Goal: Contribute content

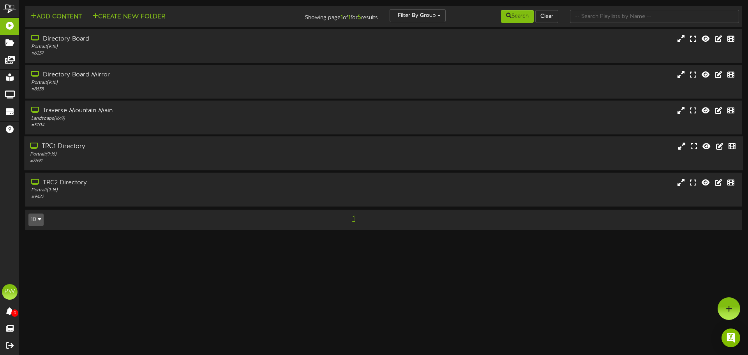
click at [62, 148] on div "TRC1 Directory" at bounding box center [174, 146] width 288 height 9
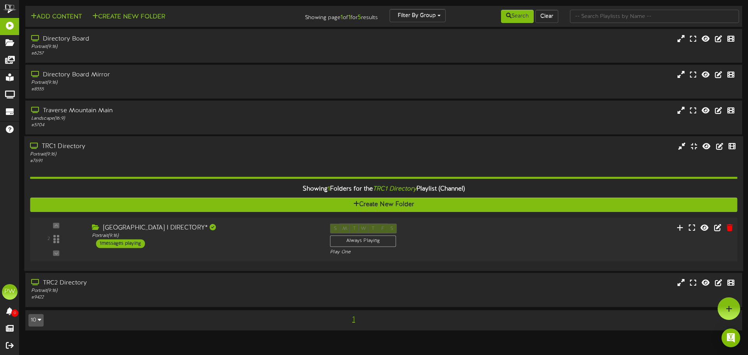
click at [129, 226] on div "[GEOGRAPHIC_DATA] I DIRECTORY*" at bounding box center [205, 228] width 226 height 9
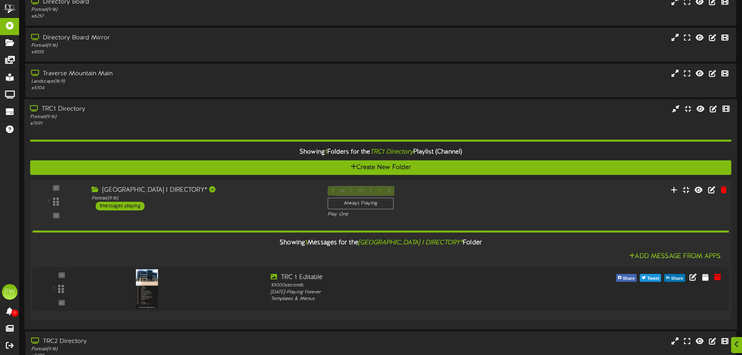
scroll to position [78, 0]
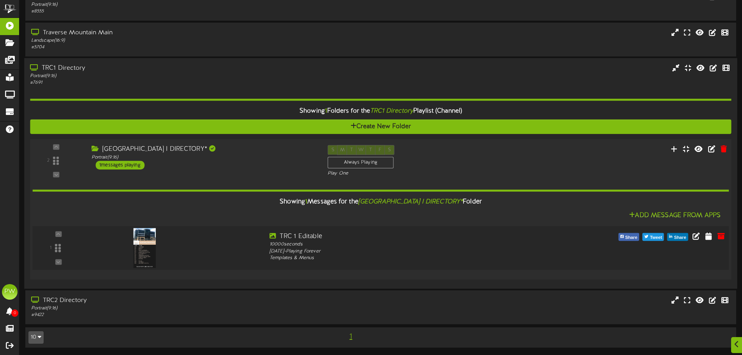
click at [145, 253] on img at bounding box center [145, 248] width 23 height 40
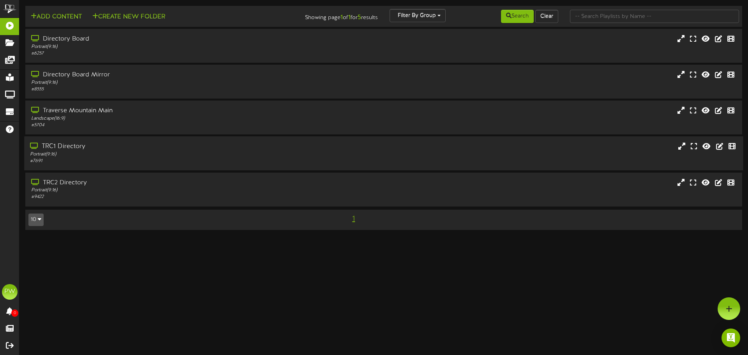
click at [71, 146] on div "TRC1 Directory" at bounding box center [174, 146] width 288 height 9
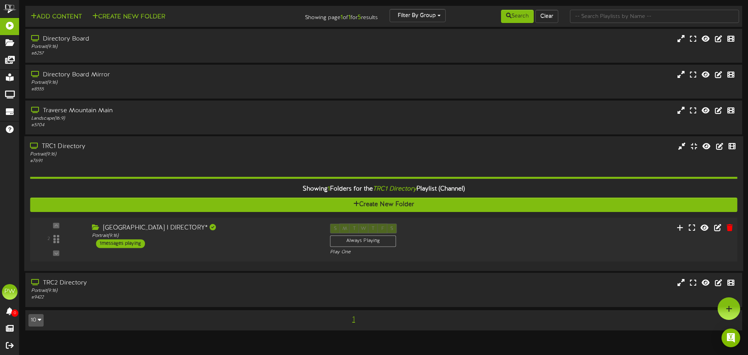
click at [129, 229] on div "[GEOGRAPHIC_DATA] I DIRECTORY*" at bounding box center [205, 228] width 226 height 9
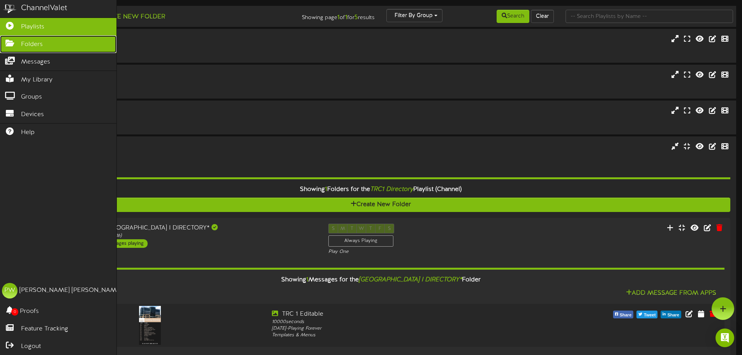
click at [7, 42] on icon at bounding box center [9, 42] width 19 height 6
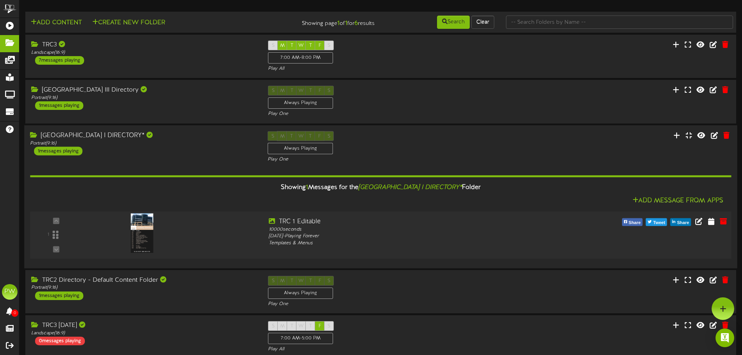
click at [144, 231] on img at bounding box center [142, 232] width 22 height 39
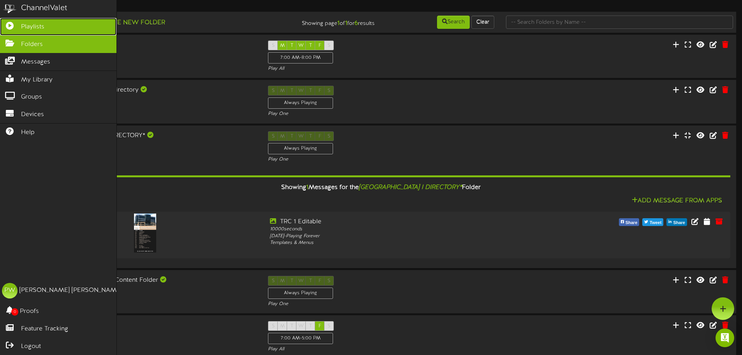
click at [23, 27] on span "Playlists" at bounding box center [32, 27] width 23 height 9
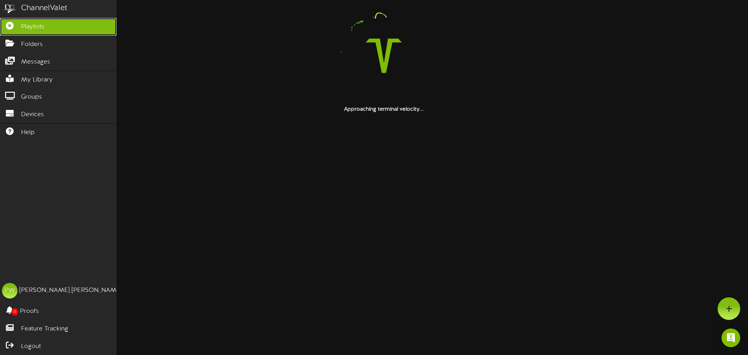
click at [23, 27] on span "Playlists" at bounding box center [32, 27] width 23 height 9
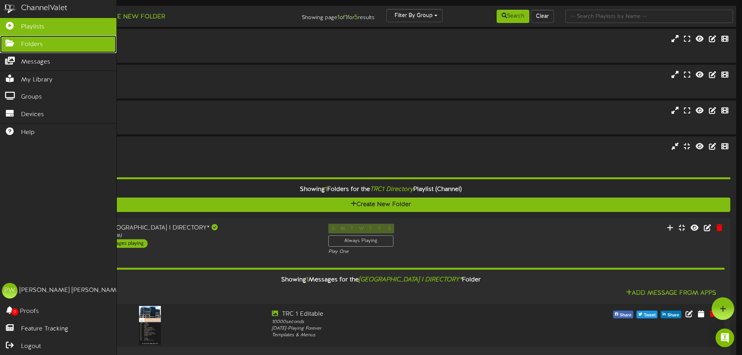
click at [32, 44] on span "Folders" at bounding box center [32, 44] width 22 height 9
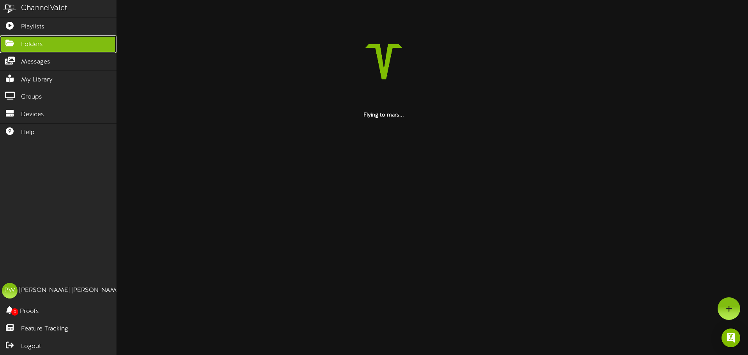
click at [32, 44] on span "Folders" at bounding box center [32, 44] width 22 height 9
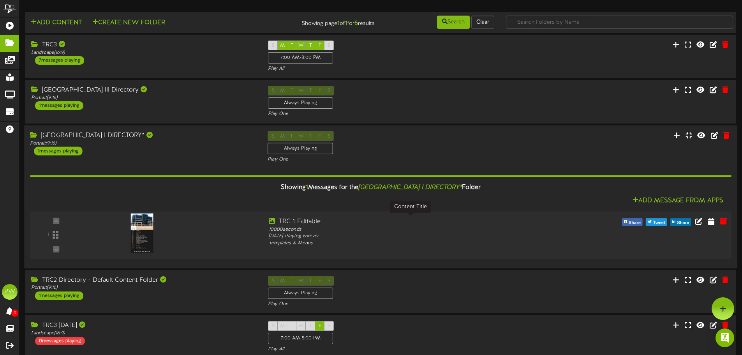
click at [303, 223] on div "TRC 1 Editable" at bounding box center [410, 221] width 283 height 9
click at [411, 219] on div "TRC 1 Editable" at bounding box center [410, 221] width 283 height 9
click at [700, 224] on icon at bounding box center [699, 221] width 9 height 9
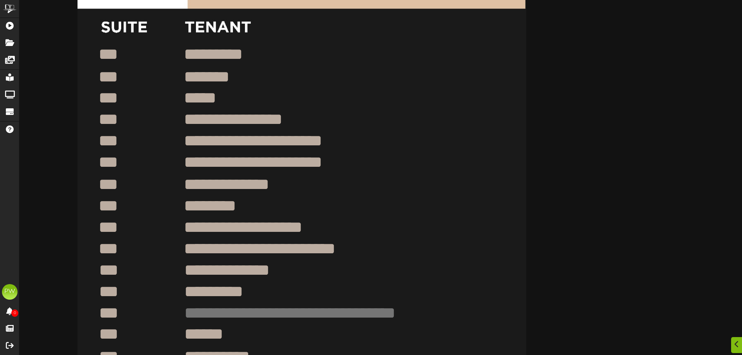
scroll to position [351, 0]
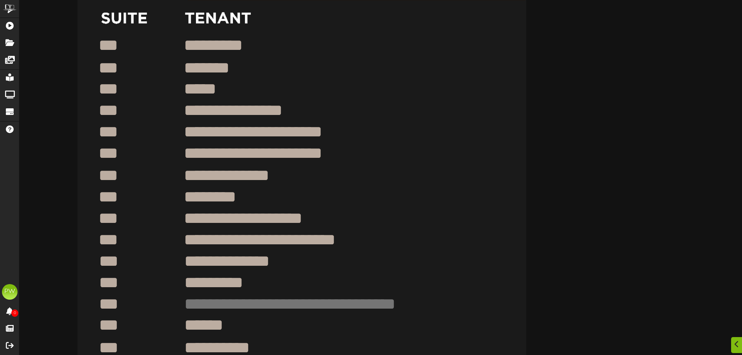
click at [362, 134] on textarea "**********" at bounding box center [317, 132] width 268 height 22
type textarea "*"
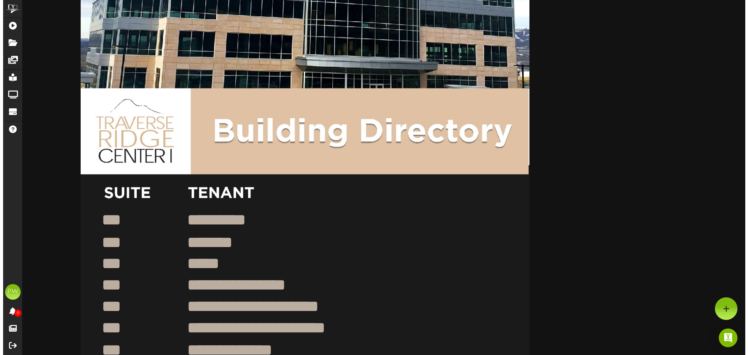
scroll to position [0, 0]
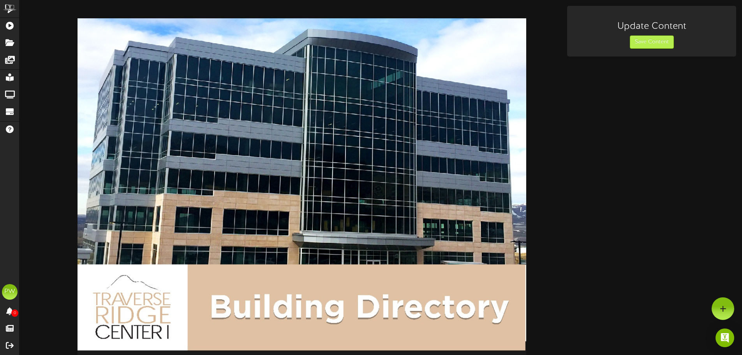
type textarea "**********"
click at [665, 41] on button "Save Content" at bounding box center [652, 41] width 44 height 13
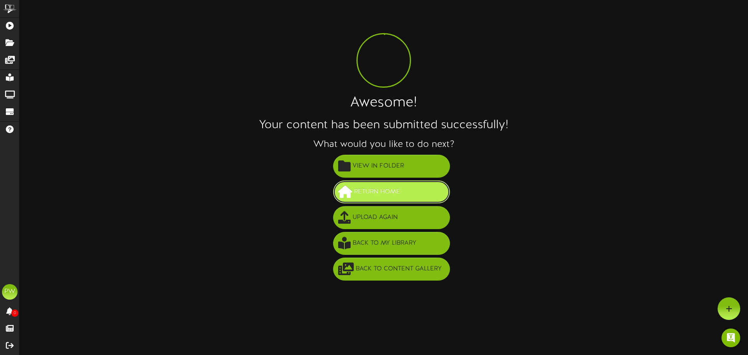
click at [366, 194] on span "Return Home" at bounding box center [377, 192] width 50 height 13
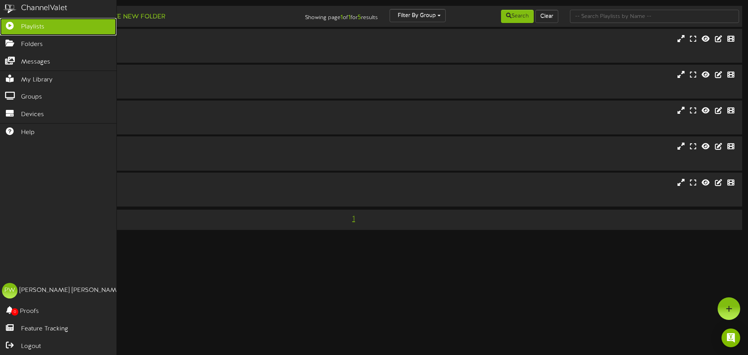
click at [27, 26] on span "Playlists" at bounding box center [32, 27] width 23 height 9
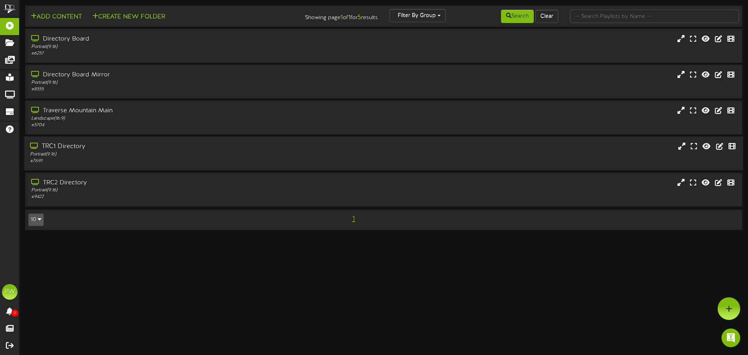
click at [46, 145] on div "TRC1 Directory" at bounding box center [174, 146] width 288 height 9
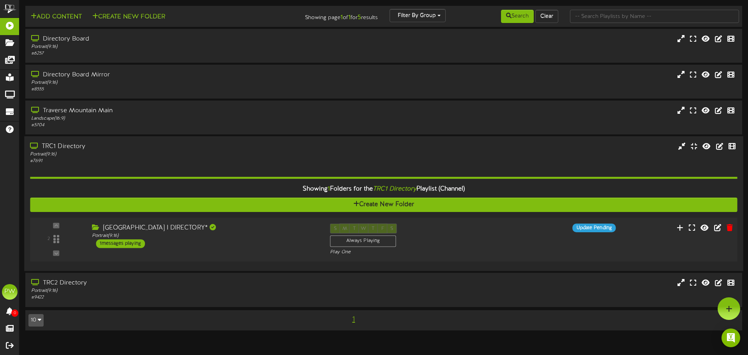
click at [141, 226] on div "[GEOGRAPHIC_DATA] I DIRECTORY*" at bounding box center [205, 228] width 226 height 9
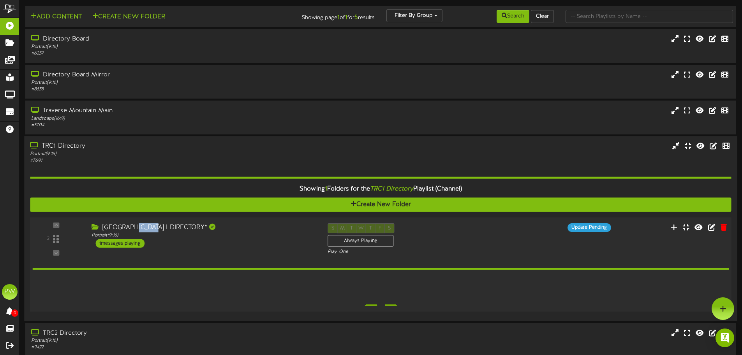
click at [141, 226] on div "[GEOGRAPHIC_DATA] I DIRECTORY*" at bounding box center [204, 227] width 224 height 9
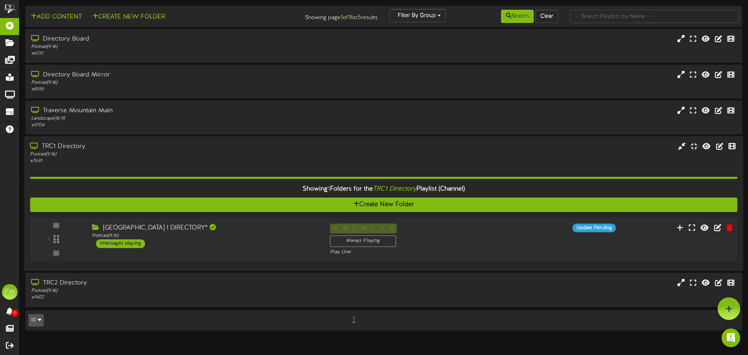
click at [116, 244] on div "1 messages playing" at bounding box center [120, 243] width 49 height 9
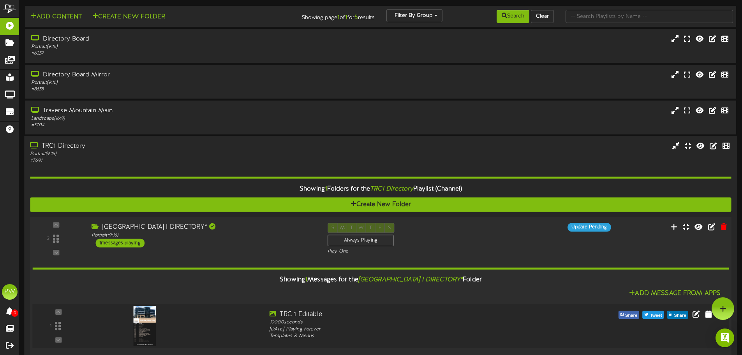
click at [142, 332] on img at bounding box center [145, 326] width 23 height 40
